Goal: Navigation & Orientation: Find specific page/section

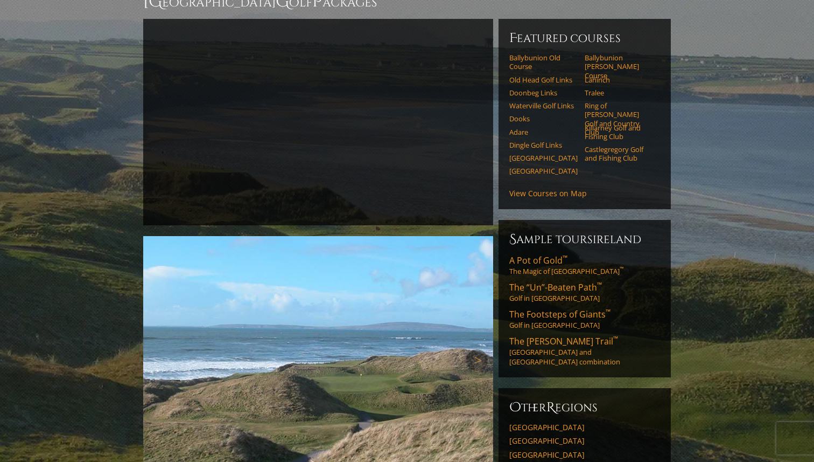
scroll to position [121, 0]
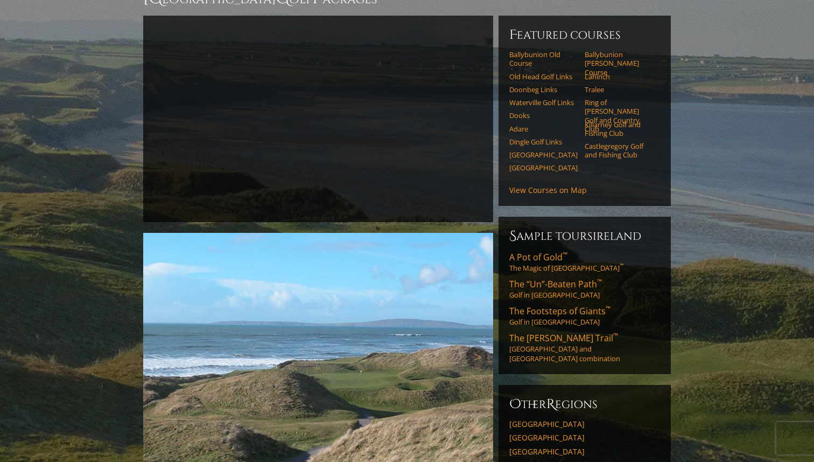
click at [490, 339] on img at bounding box center [318, 356] width 350 height 247
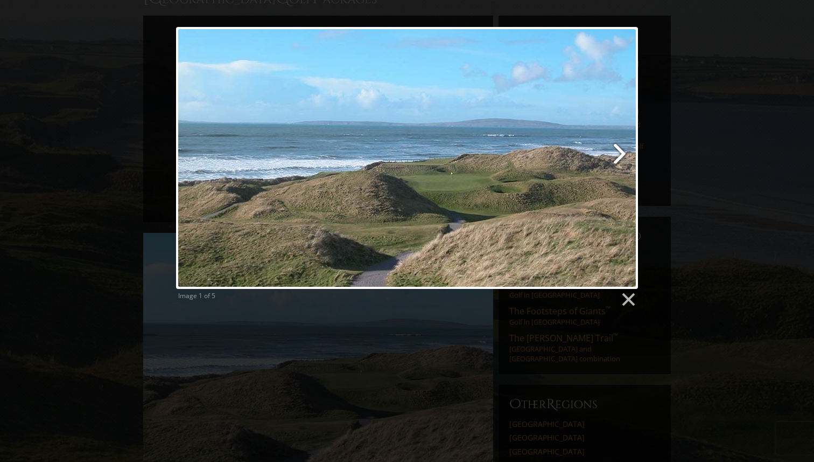
click at [613, 152] on link at bounding box center [491, 158] width 296 height 262
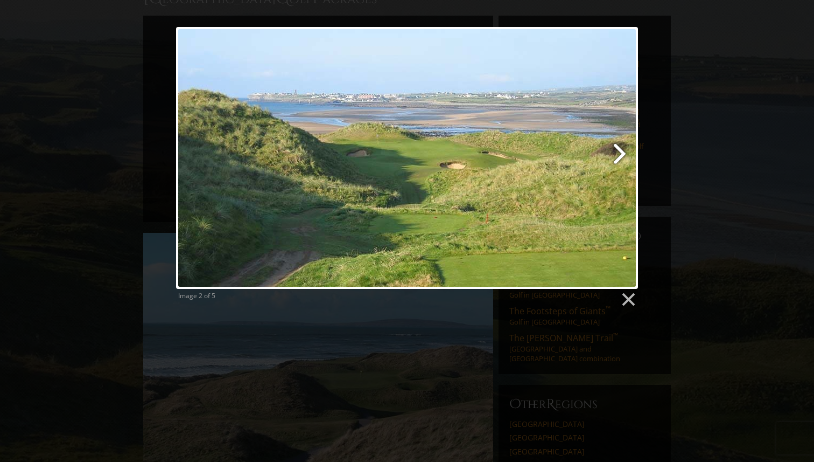
click at [613, 152] on link at bounding box center [491, 158] width 296 height 262
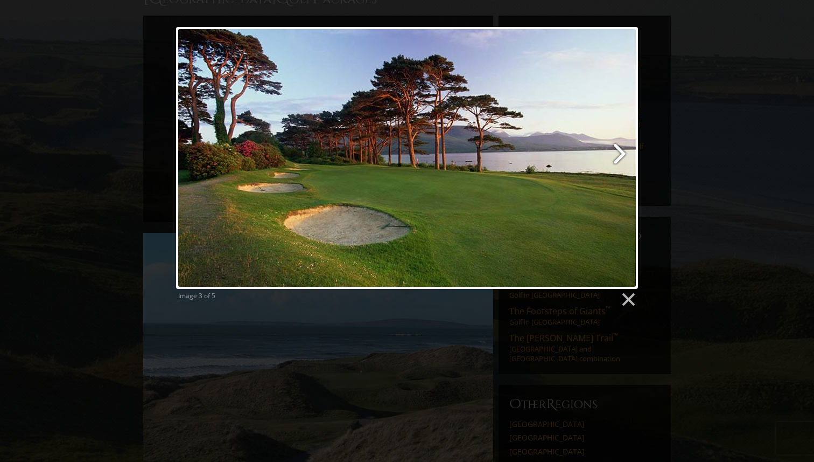
click at [613, 152] on link at bounding box center [491, 158] width 296 height 262
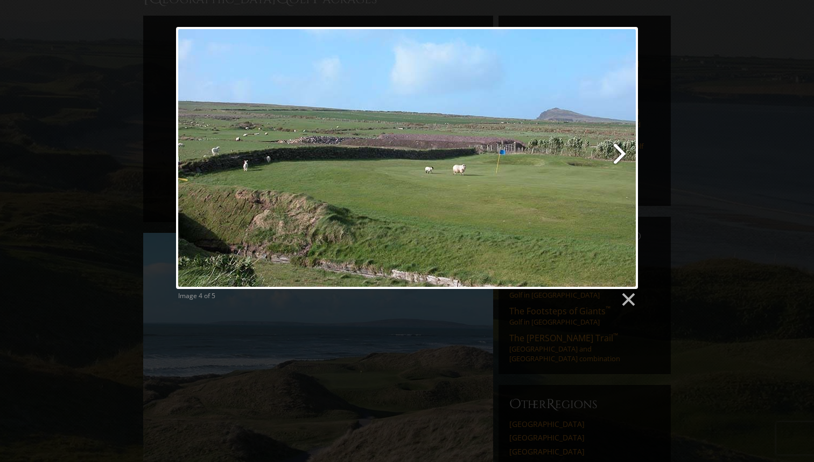
click at [613, 152] on link at bounding box center [491, 158] width 296 height 262
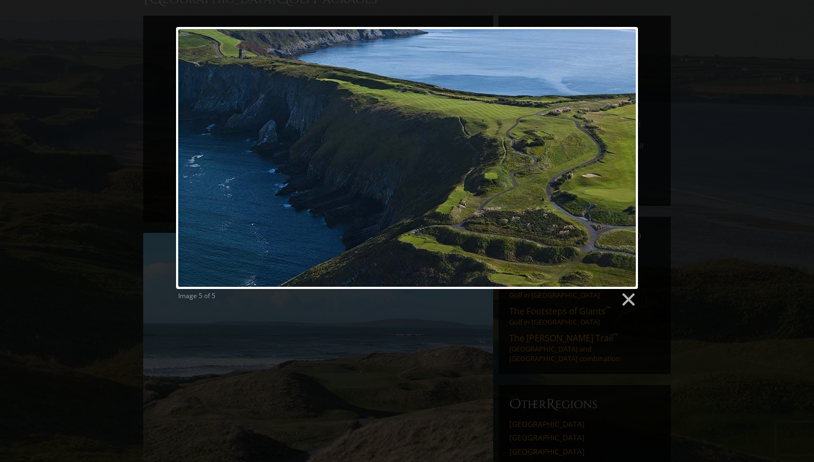
click at [613, 152] on div at bounding box center [407, 158] width 462 height 262
click at [629, 296] on link at bounding box center [628, 299] width 16 height 16
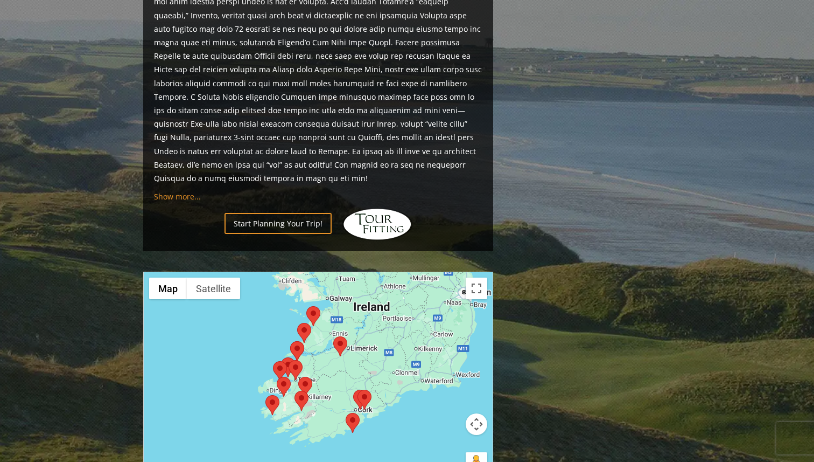
scroll to position [909, 0]
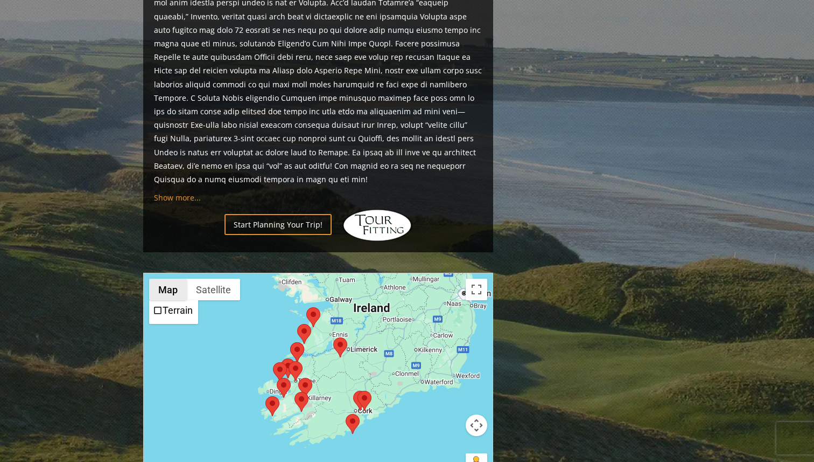
click at [162, 278] on button "Map" at bounding box center [168, 289] width 38 height 22
click at [212, 278] on button "Satellite" at bounding box center [213, 289] width 53 height 22
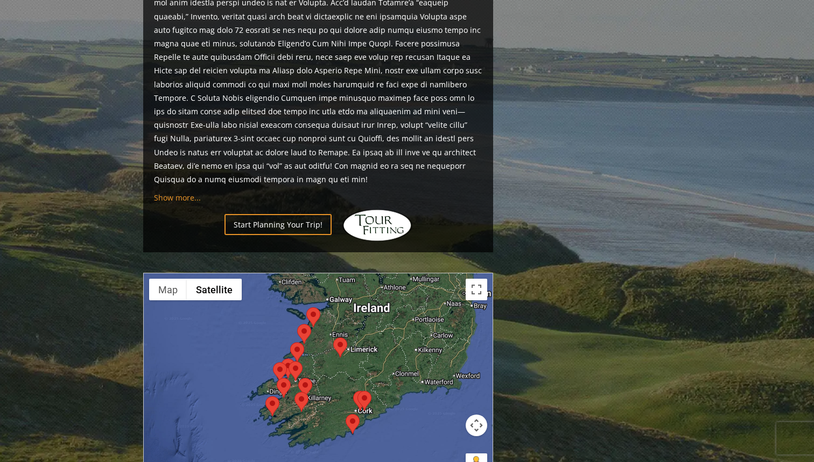
click at [240, 306] on div at bounding box center [318, 380] width 349 height 214
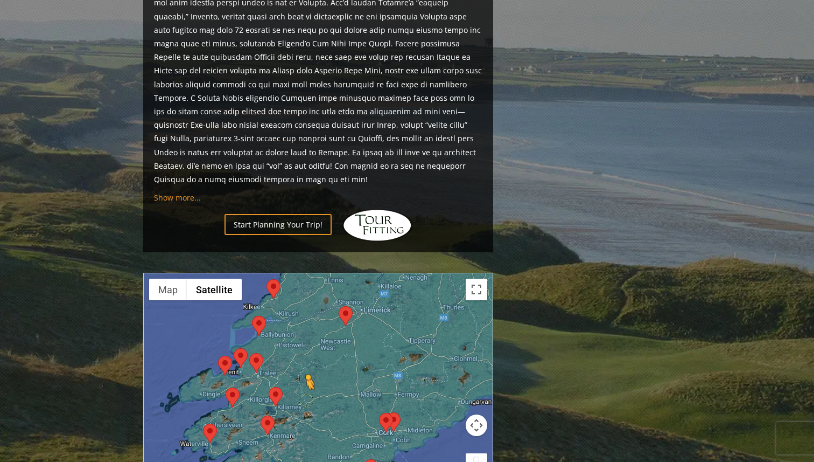
drag, startPoint x: 480, startPoint y: 424, endPoint x: 308, endPoint y: 357, distance: 184.8
click at [307, 357] on div "To activate drag with keyboard, press Alt + Enter. Once in keyboard drag state,…" at bounding box center [318, 380] width 349 height 214
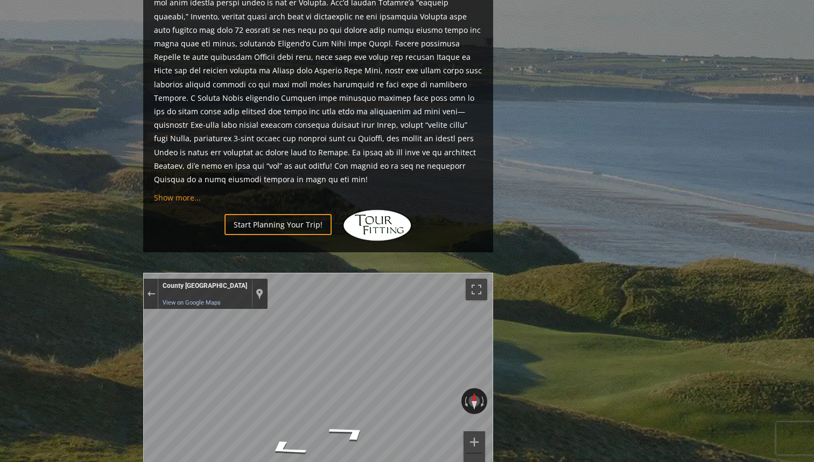
click at [474, 453] on button "Zoom out" at bounding box center [475, 464] width 22 height 22
click at [146, 287] on button "Exit the Street View" at bounding box center [151, 294] width 14 height 15
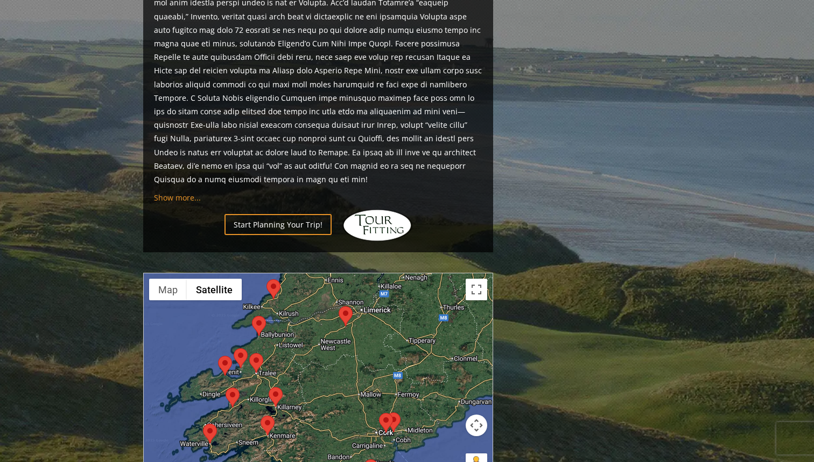
click at [339, 306] on area at bounding box center [339, 306] width 0 height 0
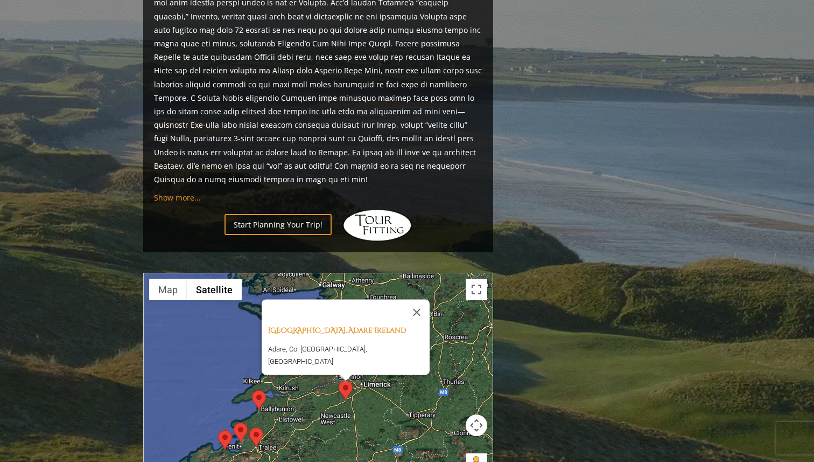
click at [265, 390] on img at bounding box center [259, 400] width 14 height 20
click at [252, 390] on area at bounding box center [252, 390] width 0 height 0
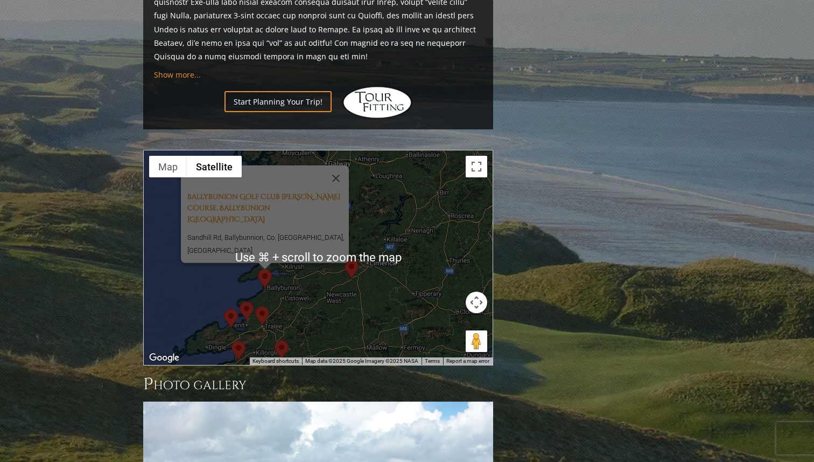
scroll to position [1031, 0]
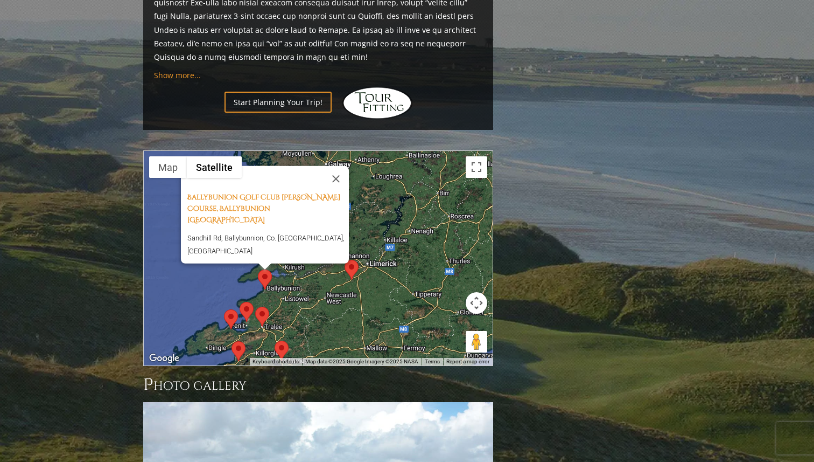
click at [380, 269] on div "Loading... [GEOGRAPHIC_DATA][PERSON_NAME], [GEOGRAPHIC_DATA] [GEOGRAPHIC_DATA],…" at bounding box center [318, 258] width 349 height 214
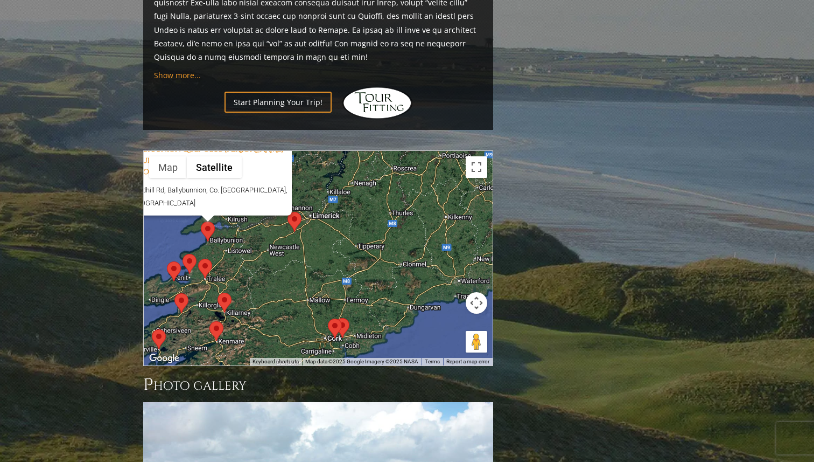
drag, startPoint x: 362, startPoint y: 276, endPoint x: 304, endPoint y: 227, distance: 76.8
click at [304, 227] on div "Loading... [GEOGRAPHIC_DATA][PERSON_NAME], [GEOGRAPHIC_DATA] [GEOGRAPHIC_DATA],…" at bounding box center [318, 258] width 349 height 214
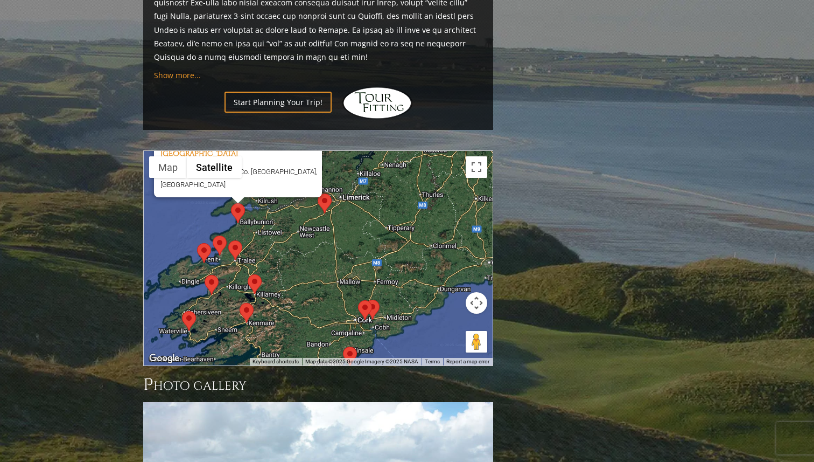
drag, startPoint x: 375, startPoint y: 253, endPoint x: 407, endPoint y: 234, distance: 36.2
click at [407, 234] on div "Loading... [GEOGRAPHIC_DATA][PERSON_NAME], [GEOGRAPHIC_DATA] [GEOGRAPHIC_DATA],…" at bounding box center [318, 258] width 349 height 214
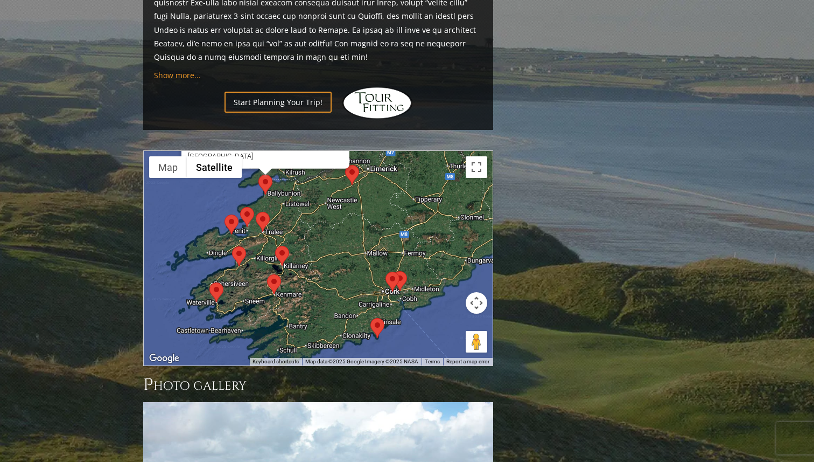
drag, startPoint x: 371, startPoint y: 177, endPoint x: 399, endPoint y: 148, distance: 40.4
click at [399, 151] on div "Loading... [GEOGRAPHIC_DATA][PERSON_NAME], [GEOGRAPHIC_DATA] [GEOGRAPHIC_DATA],…" at bounding box center [318, 258] width 349 height 214
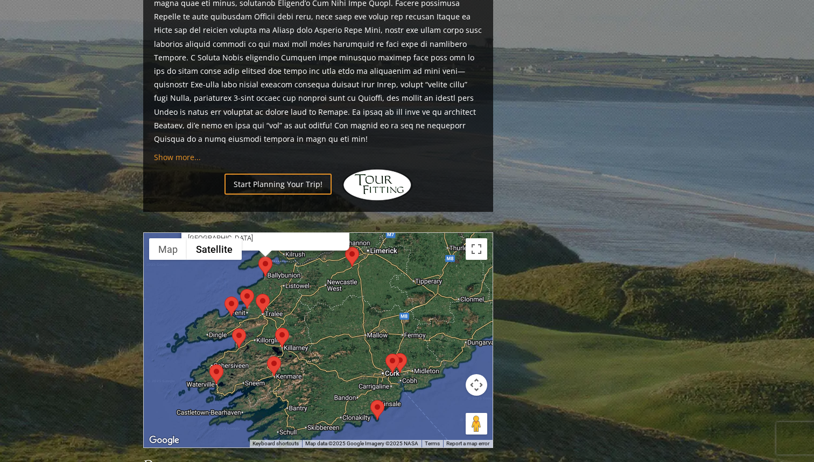
scroll to position [957, 0]
